Goal: Task Accomplishment & Management: Use online tool/utility

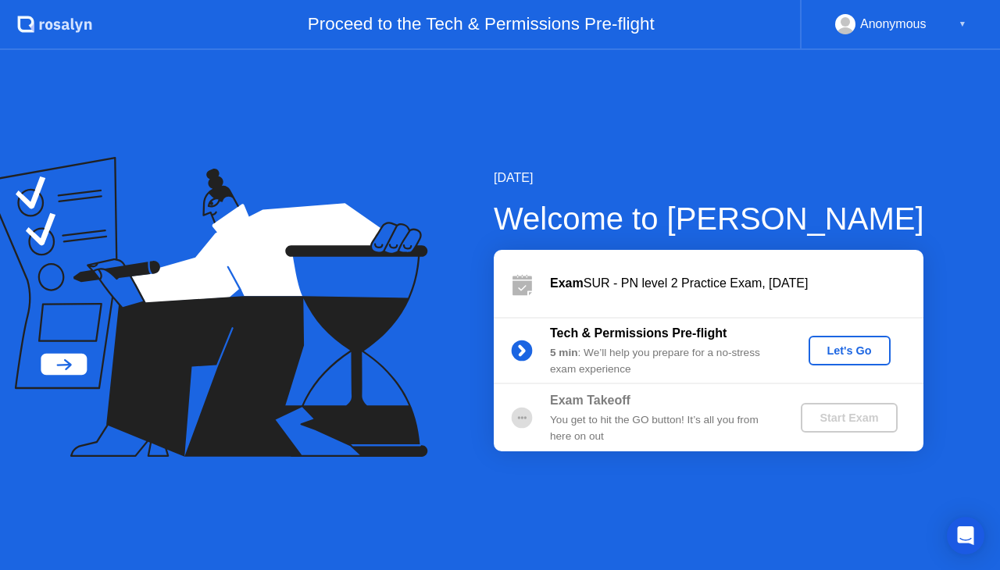
click at [826, 356] on div "Let's Go" at bounding box center [850, 350] width 70 height 12
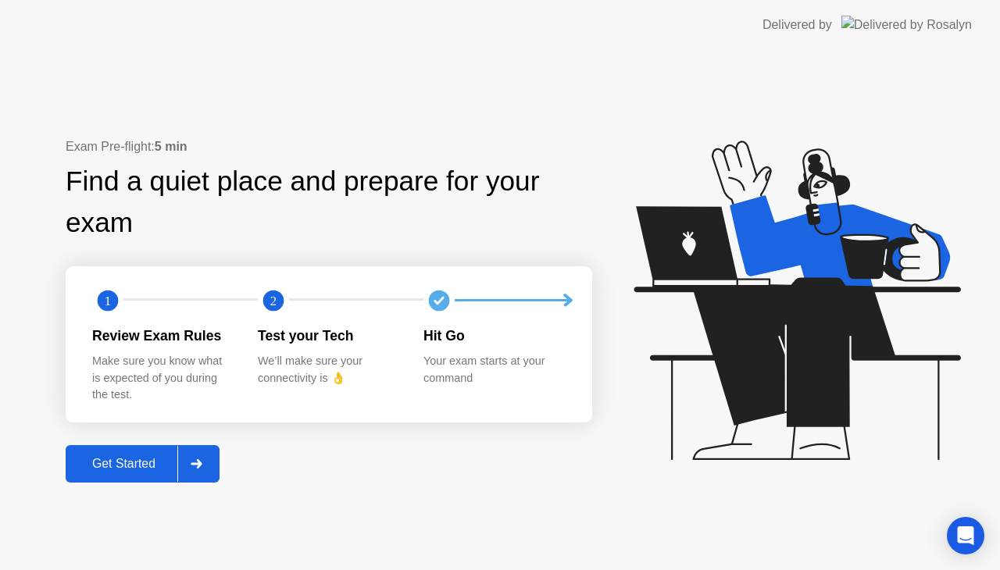
click at [134, 465] on div "Get Started" at bounding box center [123, 464] width 107 height 14
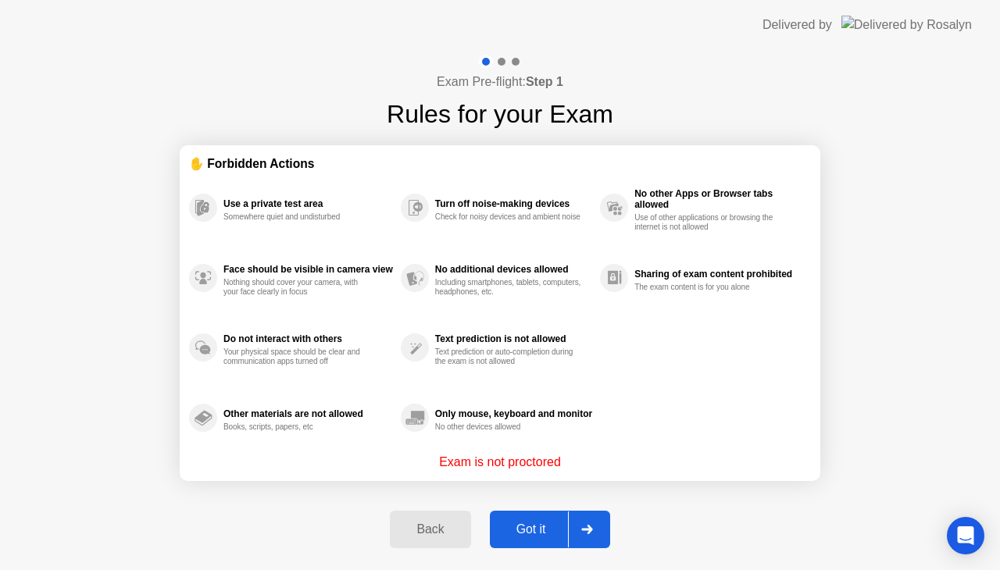
click at [532, 522] on div "Got it" at bounding box center [530, 529] width 73 height 14
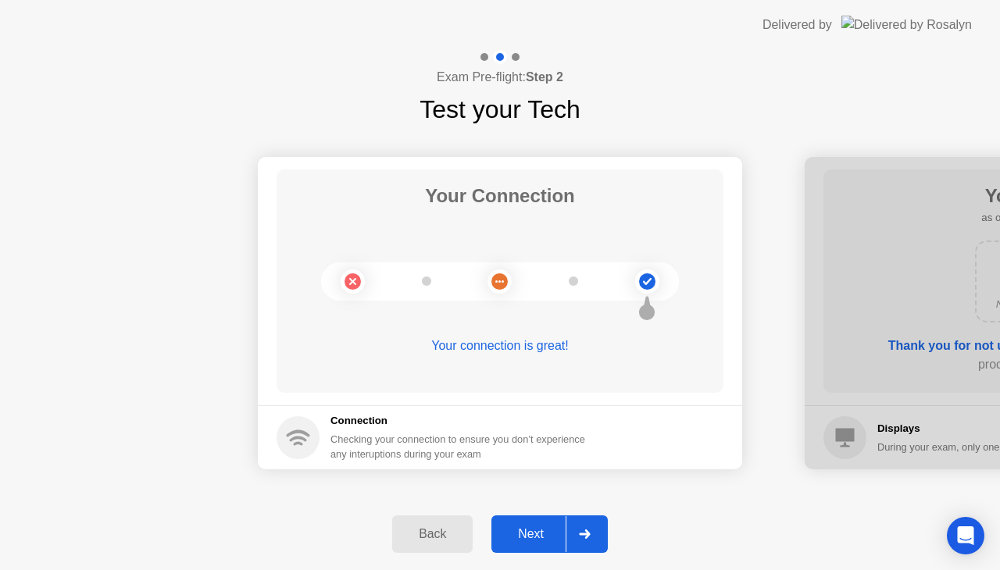
click at [532, 522] on button "Next" at bounding box center [549, 533] width 116 height 37
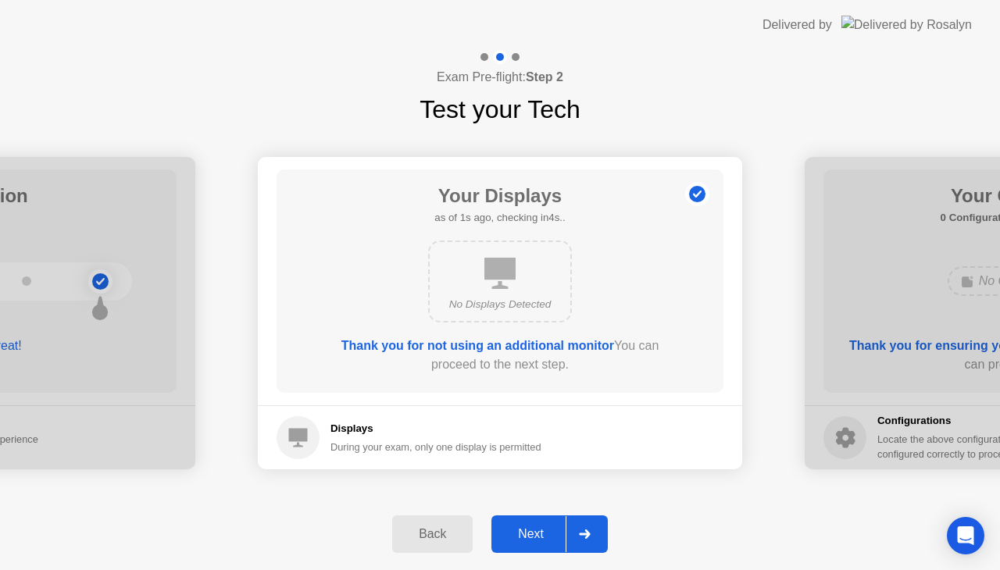
click at [532, 533] on div "Next" at bounding box center [531, 534] width 70 height 14
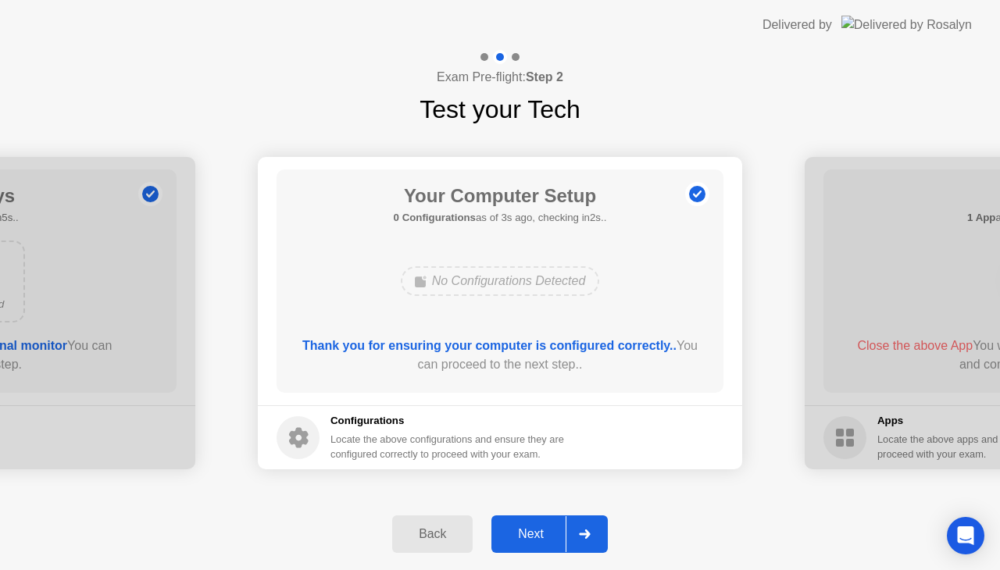
click at [532, 533] on div "Next" at bounding box center [531, 534] width 70 height 14
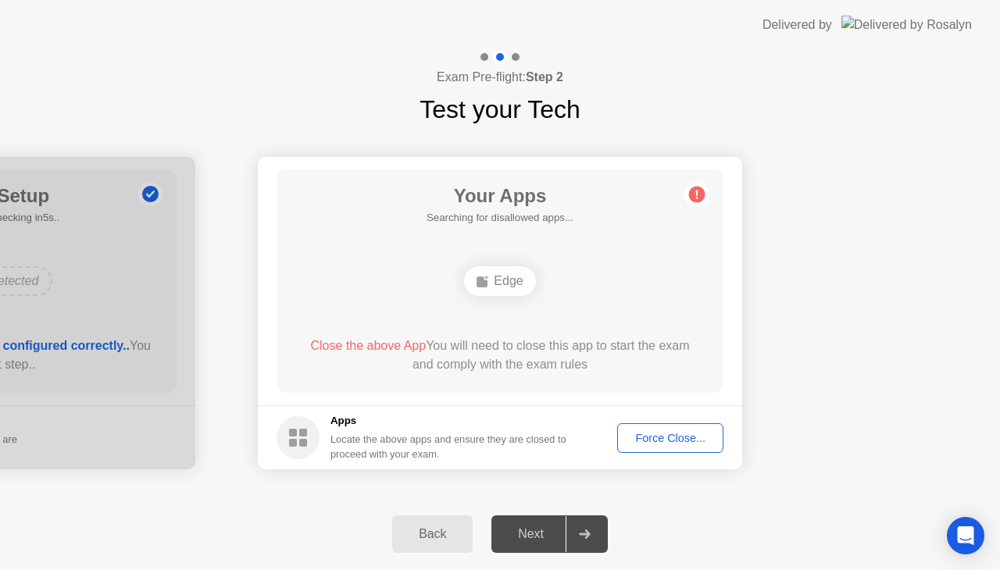
click at [580, 537] on icon at bounding box center [585, 533] width 12 height 9
click at [676, 434] on div "Force Close..." at bounding box center [669, 438] width 95 height 12
click at [646, 440] on div "Force Close..." at bounding box center [669, 438] width 95 height 12
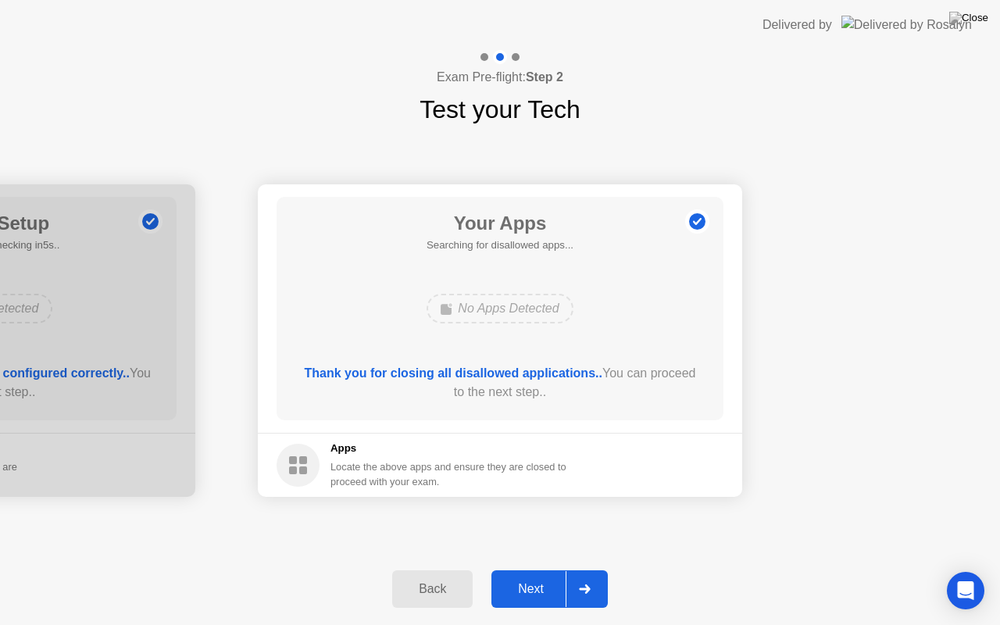
click at [518, 569] on button "Next" at bounding box center [549, 588] width 116 height 37
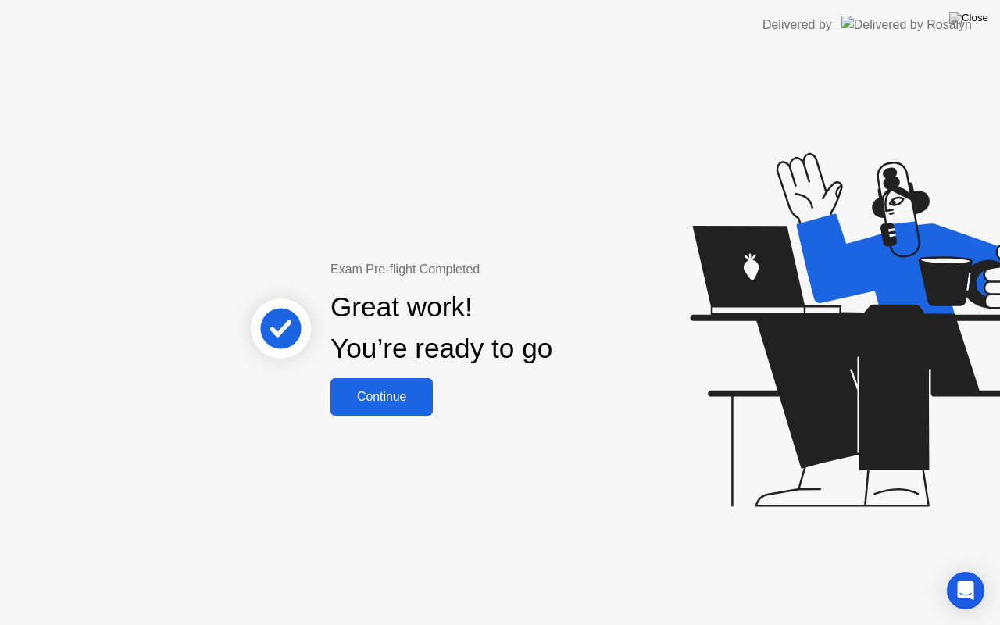
click at [402, 404] on div "Continue" at bounding box center [381, 397] width 93 height 14
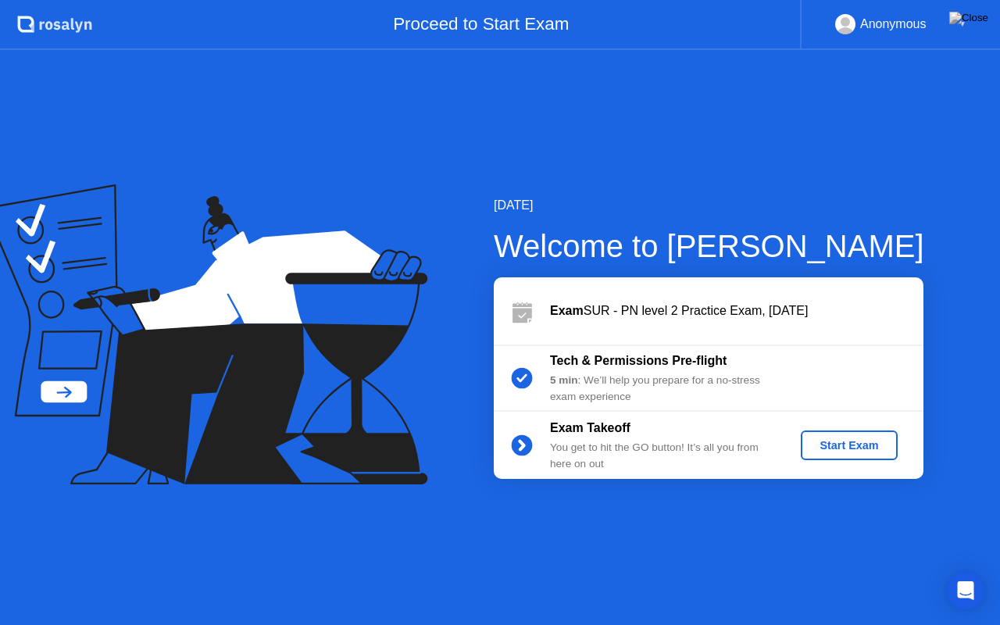
click at [814, 440] on div "Start Exam" at bounding box center [849, 445] width 84 height 12
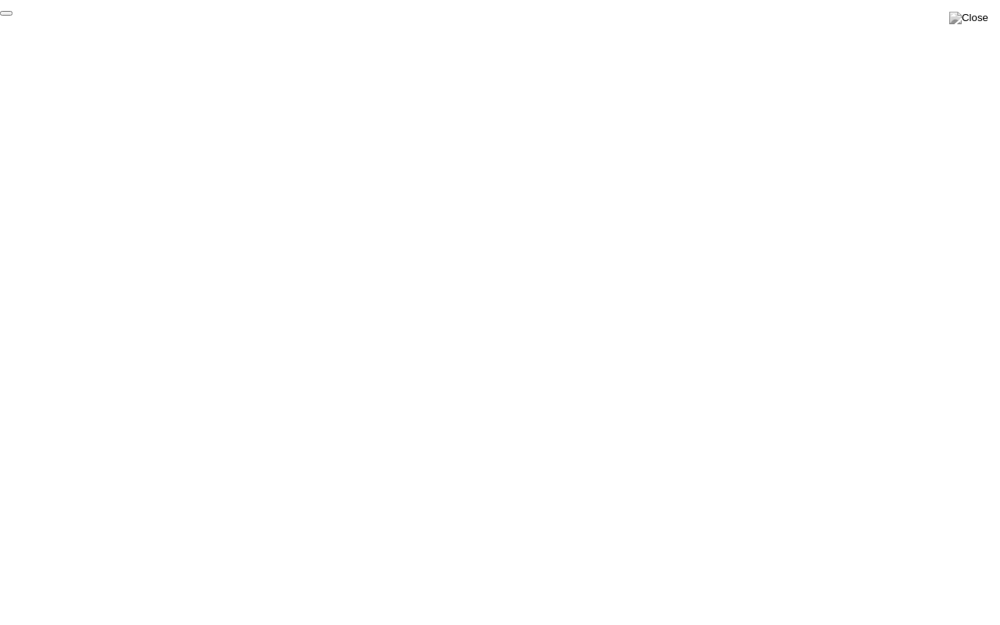
click at [12, 16] on button "End Proctoring Session" at bounding box center [6, 13] width 12 height 5
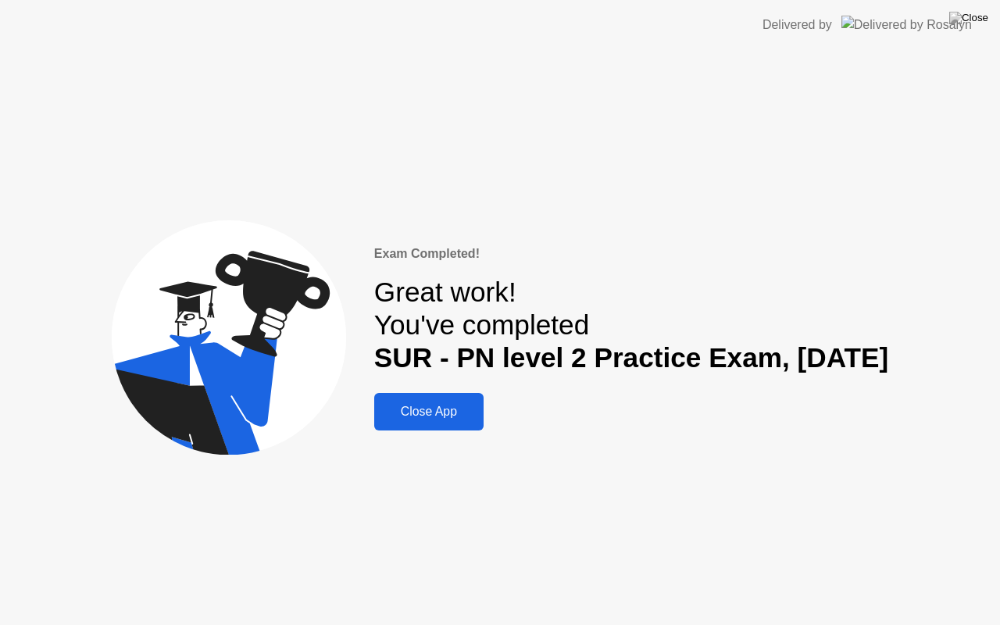
click at [403, 424] on button "Close App" at bounding box center [428, 411] width 109 height 37
